Goal: Transaction & Acquisition: Purchase product/service

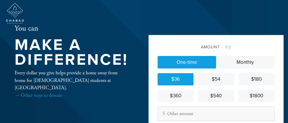
scroll to position [29, 0]
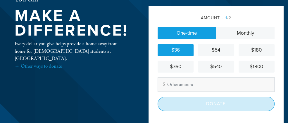
click at [218, 103] on input "Donate" at bounding box center [215, 104] width 117 height 14
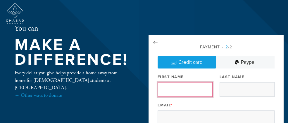
click at [196, 87] on input "First Name" at bounding box center [184, 89] width 55 height 15
type input "[PERSON_NAME]"
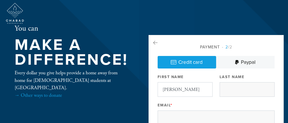
type input "Eagle"
type input "[EMAIL_ADDRESS][DOMAIN_NAME]"
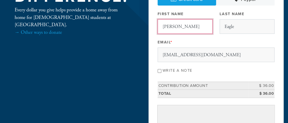
scroll to position [88, 0]
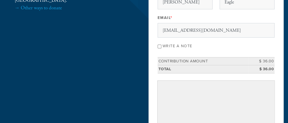
click at [161, 47] on input "Write a note" at bounding box center [159, 47] width 4 height 4
checkbox input "true"
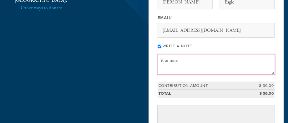
click at [186, 60] on textarea "Message or dedication" at bounding box center [215, 65] width 117 height 20
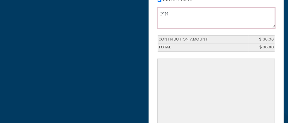
scroll to position [146, 0]
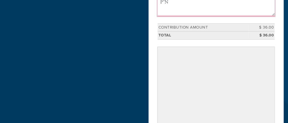
type textarea "P"N"
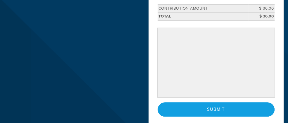
scroll to position [175, 0]
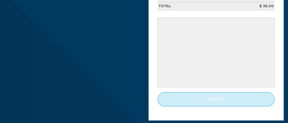
click at [227, 95] on input "Submit" at bounding box center [215, 99] width 117 height 14
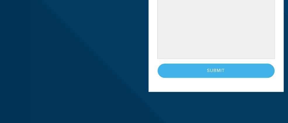
scroll to position [204, 0]
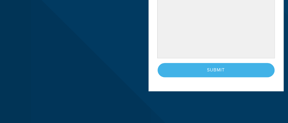
click at [229, 67] on div "< Previous Page Submit" at bounding box center [215, 70] width 117 height 14
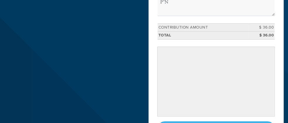
scroll to position [175, 0]
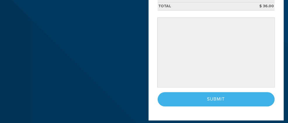
click at [230, 97] on div "< Previous Page Submit" at bounding box center [215, 99] width 117 height 14
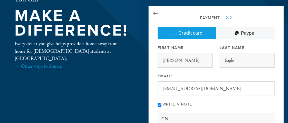
scroll to position [0, 0]
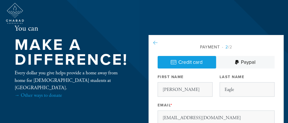
click at [157, 43] on icon at bounding box center [155, 42] width 4 height 5
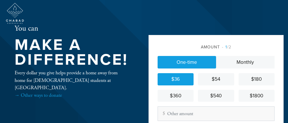
click at [191, 76] on div "$36" at bounding box center [176, 80] width 32 height 8
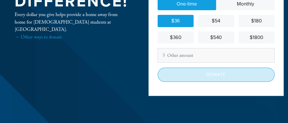
click at [219, 74] on input "Donate" at bounding box center [215, 75] width 117 height 14
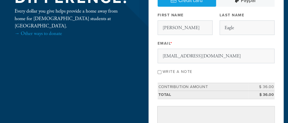
scroll to position [58, 0]
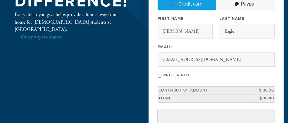
click at [161, 75] on input "Write a note" at bounding box center [159, 76] width 4 height 4
checkbox input "true"
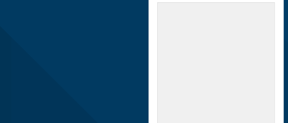
scroll to position [220, 0]
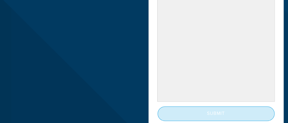
click at [228, 111] on input "Submit" at bounding box center [215, 114] width 117 height 14
